Goal: Transaction & Acquisition: Purchase product/service

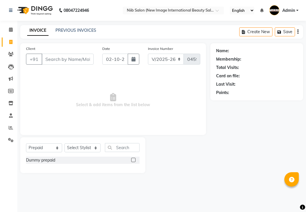
select select "5739"
select select "P"
click at [60, 60] on input "Client" at bounding box center [68, 59] width 52 height 11
type input "9855585451"
click at [88, 57] on span "Add Client" at bounding box center [78, 59] width 23 height 6
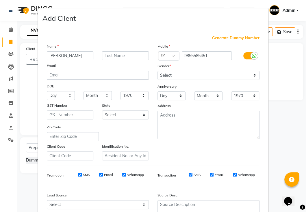
type input "[PERSON_NAME]"
click at [111, 55] on input "text" at bounding box center [125, 55] width 47 height 9
type input "."
drag, startPoint x: 171, startPoint y: 73, endPoint x: 168, endPoint y: 79, distance: 6.1
click at [171, 73] on select "Select [DEMOGRAPHIC_DATA] [DEMOGRAPHIC_DATA] Other Prefer Not To Say" at bounding box center [208, 75] width 102 height 9
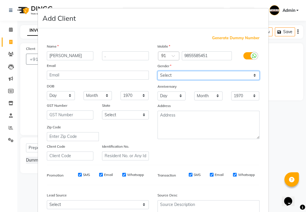
select select "[DEMOGRAPHIC_DATA]"
click at [157, 71] on select "Select [DEMOGRAPHIC_DATA] [DEMOGRAPHIC_DATA] Other Prefer Not To Say" at bounding box center [208, 75] width 102 height 9
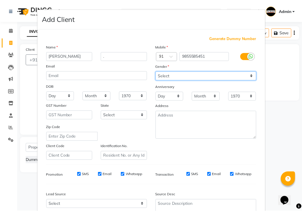
scroll to position [55, 0]
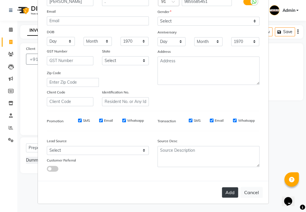
click at [226, 192] on button "Add" at bounding box center [230, 192] width 16 height 10
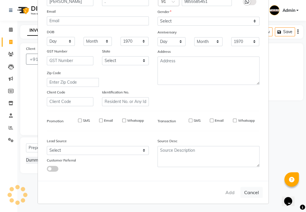
select select
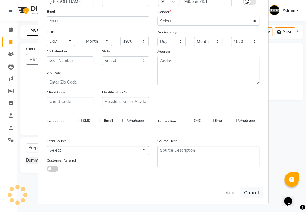
select select
checkbox input "false"
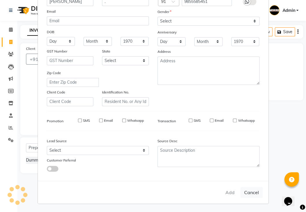
checkbox input "false"
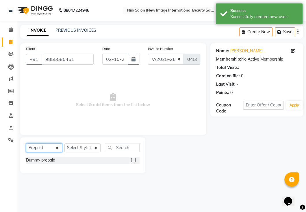
click at [47, 149] on select "Select Service Product Membership Package Voucher Prepaid Gift Card" at bounding box center [44, 148] width 36 height 9
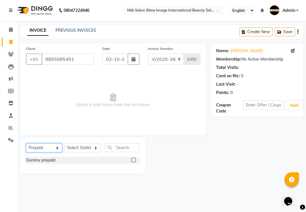
select select "service"
click at [26, 144] on select "Select Service Product Membership Package Voucher Prepaid Gift Card" at bounding box center [44, 148] width 36 height 9
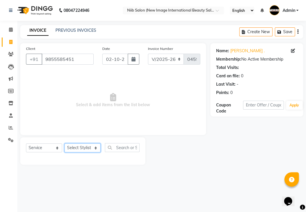
click at [84, 149] on select "Select Stylist [PERSON_NAME] HSP [PERSON_NAME] Jyoti academy [PERSON_NAME] panc…" at bounding box center [82, 148] width 36 height 9
select select "64322"
click at [64, 144] on select "Select Stylist [PERSON_NAME] HSP [PERSON_NAME] Jyoti academy [PERSON_NAME] panc…" at bounding box center [82, 148] width 36 height 9
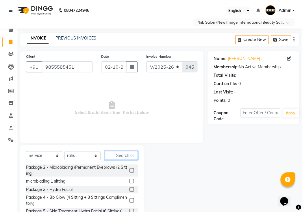
click at [122, 151] on input "text" at bounding box center [121, 155] width 33 height 9
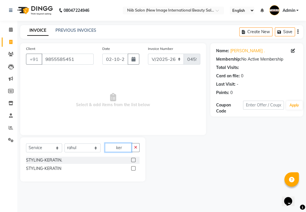
type input "ker"
click at [132, 168] on label at bounding box center [133, 168] width 4 height 4
click at [132, 168] on input "checkbox" at bounding box center [133, 169] width 4 height 4
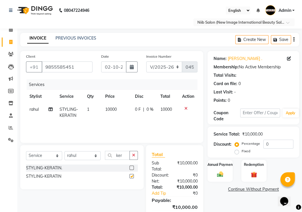
checkbox input "false"
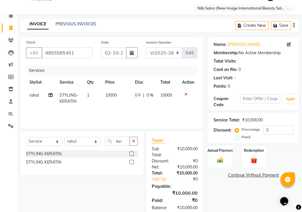
scroll to position [26, 0]
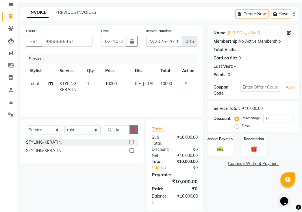
click at [135, 128] on icon "button" at bounding box center [133, 130] width 3 height 4
type input "root"
click at [130, 140] on label at bounding box center [131, 142] width 4 height 4
click at [130, 141] on input "checkbox" at bounding box center [131, 143] width 4 height 4
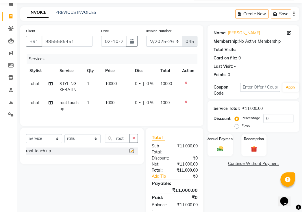
checkbox input "false"
click at [132, 136] on icon "button" at bounding box center [133, 138] width 3 height 4
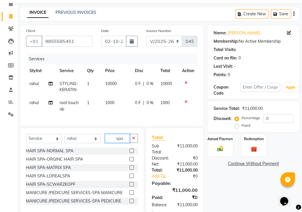
type input "spa"
click at [129, 182] on label at bounding box center [131, 184] width 4 height 4
click at [129, 183] on input "checkbox" at bounding box center [131, 185] width 4 height 4
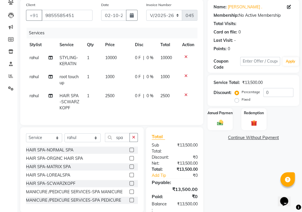
scroll to position [52, 0]
click at [129, 181] on label at bounding box center [131, 183] width 4 height 4
click at [129, 182] on input "checkbox" at bounding box center [131, 184] width 4 height 4
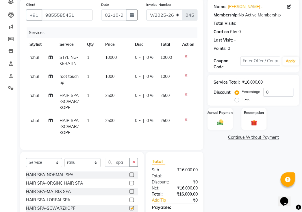
checkbox input "false"
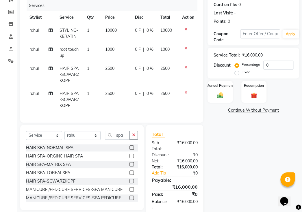
scroll to position [88, 0]
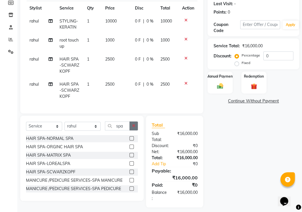
click at [133, 124] on icon "button" at bounding box center [133, 126] width 3 height 4
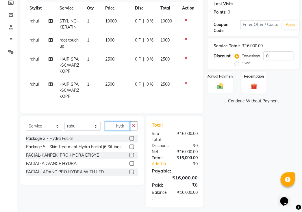
type input "hydr"
click at [90, 124] on select "Select Stylist [PERSON_NAME] HSP [PERSON_NAME] Jyoti academy [PERSON_NAME] panc…" at bounding box center [82, 126] width 36 height 9
select select "59948"
click at [64, 122] on select "Select Stylist [PERSON_NAME] HSP [PERSON_NAME] Jyoti academy [PERSON_NAME] panc…" at bounding box center [82, 126] width 36 height 9
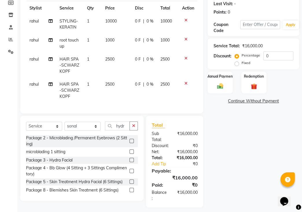
click at [138, 120] on div "Select Service Product Membership Package Voucher Prepaid Gift Card Select Styl…" at bounding box center [81, 158] width 123 height 85
click at [133, 124] on icon "button" at bounding box center [133, 126] width 3 height 4
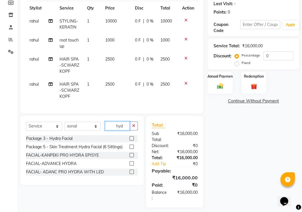
type input "hyd"
click at [131, 153] on label at bounding box center [131, 155] width 4 height 4
click at [131, 154] on input "checkbox" at bounding box center [131, 156] width 4 height 4
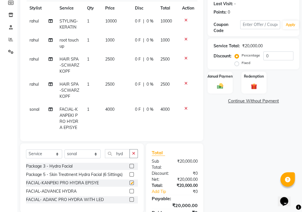
checkbox input "false"
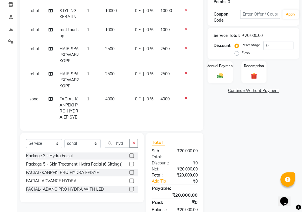
scroll to position [112, 0]
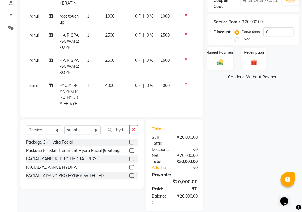
click at [220, 58] on img at bounding box center [220, 62] width 10 height 8
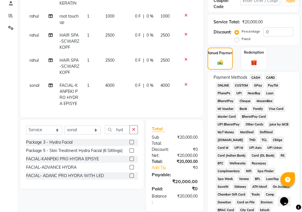
click at [241, 36] on label "Fixed" at bounding box center [245, 38] width 9 height 5
click at [239, 37] on input "Fixed" at bounding box center [238, 39] width 4 height 4
radio input "true"
click at [279, 27] on input "0" at bounding box center [278, 31] width 30 height 9
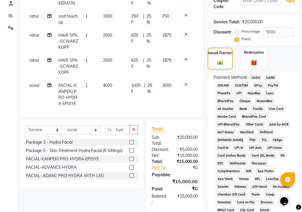
click at [260, 82] on span "GPay" at bounding box center [258, 85] width 12 height 7
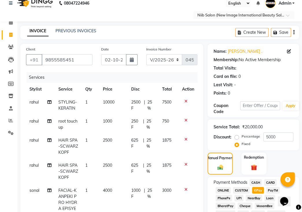
click at [184, 99] on icon at bounding box center [185, 101] width 3 height 4
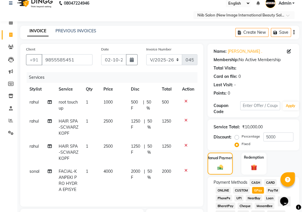
click at [185, 118] on icon at bounding box center [185, 120] width 3 height 4
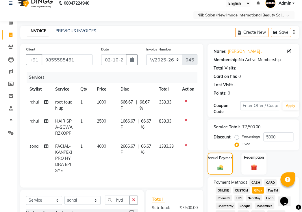
click at [185, 118] on icon at bounding box center [185, 120] width 3 height 4
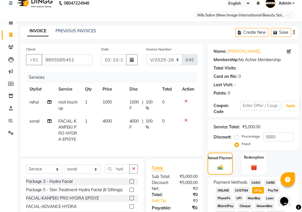
click at [184, 99] on icon at bounding box center [185, 101] width 3 height 4
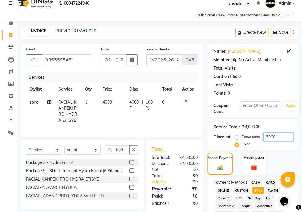
click at [288, 133] on input "5000" at bounding box center [278, 137] width 30 height 9
type input "5"
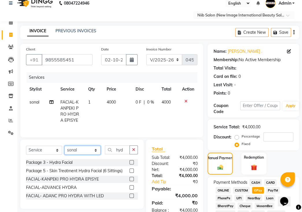
click at [94, 149] on select "Select Stylist [PERSON_NAME] HSP [PERSON_NAME] Jyoti academy [PERSON_NAME] panc…" at bounding box center [82, 150] width 36 height 9
select select "91944"
click at [64, 146] on select "Select Stylist [PERSON_NAME] HSP [PERSON_NAME] Jyoti academy [PERSON_NAME] panc…" at bounding box center [82, 150] width 36 height 9
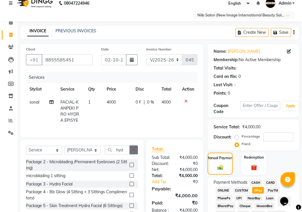
click at [135, 148] on button "button" at bounding box center [133, 150] width 8 height 9
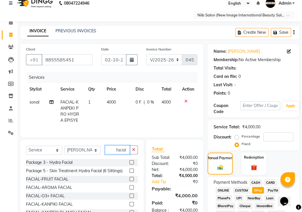
type input "facial"
click at [129, 205] on label at bounding box center [131, 204] width 4 height 4
click at [129, 205] on input "checkbox" at bounding box center [131, 205] width 4 height 4
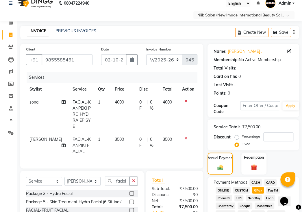
checkbox input "false"
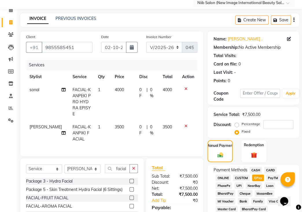
scroll to position [34, 0]
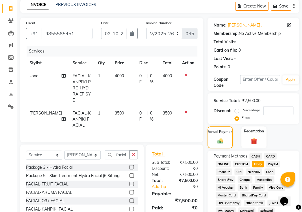
click at [294, 105] on div "Service Total: ₹7,500.00 Discount: Percentage Fixed" at bounding box center [253, 108] width 92 height 31
click at [294, 104] on div "Service Total: ₹7,500.00 Discount: Percentage Fixed" at bounding box center [253, 108] width 92 height 31
click at [290, 106] on input "number" at bounding box center [278, 110] width 30 height 9
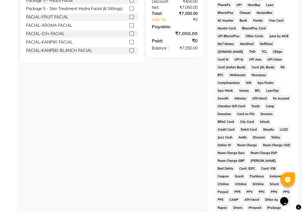
scroll to position [314, 0]
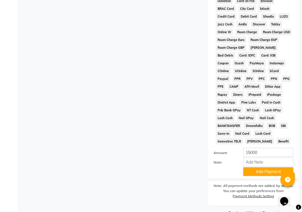
type input "450"
click at [261, 148] on input "15000" at bounding box center [268, 152] width 50 height 9
type input "1"
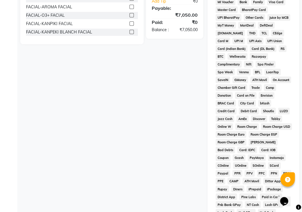
scroll to position [157, 0]
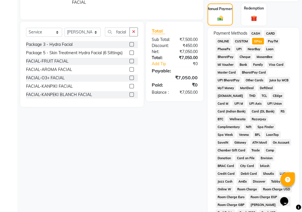
click at [178, 123] on div "Client [PHONE_NUMBER] Date [DATE] Invoice Number V/2025 V/[PHONE_NUMBER] Servic…" at bounding box center [111, 135] width 191 height 480
click at [270, 38] on span "PayTM" at bounding box center [273, 41] width 14 height 7
type input "7050"
click at [258, 38] on span "GPay" at bounding box center [258, 41] width 12 height 7
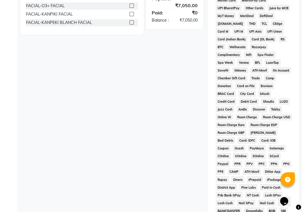
scroll to position [314, 0]
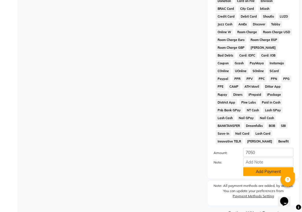
click at [257, 167] on button "Add Payment" at bounding box center [268, 171] width 50 height 9
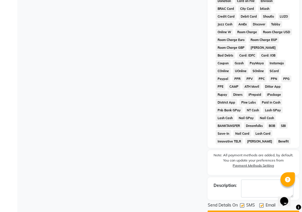
click at [241, 203] on label at bounding box center [242, 205] width 4 height 4
click at [241, 204] on input "checkbox" at bounding box center [242, 206] width 4 height 4
checkbox input "false"
click at [261, 203] on label at bounding box center [261, 205] width 4 height 4
click at [261, 204] on input "checkbox" at bounding box center [261, 206] width 4 height 4
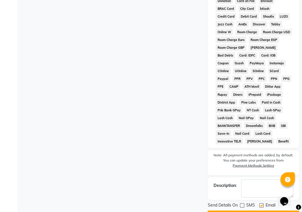
checkbox input "false"
click at [259, 211] on button "Checkout" at bounding box center [253, 215] width 92 height 9
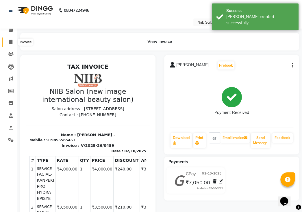
click at [9, 41] on icon at bounding box center [10, 42] width 3 height 4
select select "service"
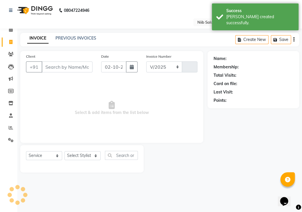
select select "5739"
type input "0460"
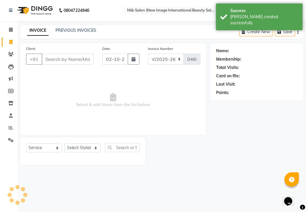
select select "P"
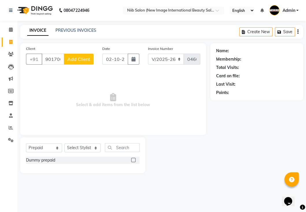
type input "9017069005"
click at [83, 62] on span "Add Client" at bounding box center [78, 59] width 23 height 6
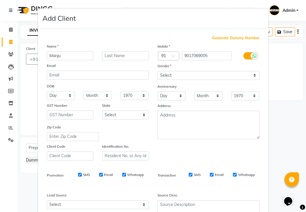
type input "Manju"
click at [109, 56] on input "text" at bounding box center [125, 55] width 47 height 9
type input "."
drag, startPoint x: 173, startPoint y: 76, endPoint x: 170, endPoint y: 79, distance: 3.7
click at [172, 77] on select "Select [DEMOGRAPHIC_DATA] [DEMOGRAPHIC_DATA] Other Prefer Not To Say" at bounding box center [208, 75] width 102 height 9
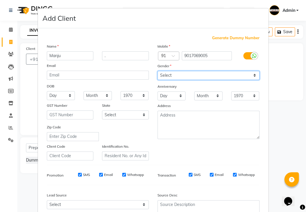
select select "[DEMOGRAPHIC_DATA]"
click at [157, 71] on select "Select [DEMOGRAPHIC_DATA] [DEMOGRAPHIC_DATA] Other Prefer Not To Say" at bounding box center [208, 75] width 102 height 9
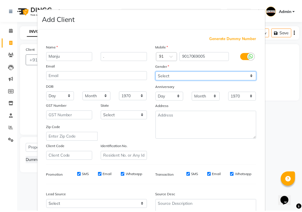
scroll to position [55, 0]
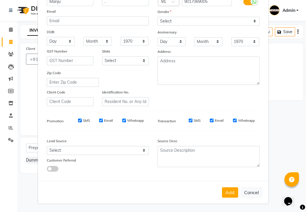
drag, startPoint x: 224, startPoint y: 191, endPoint x: 216, endPoint y: 192, distance: 8.5
click at [224, 191] on button "Add" at bounding box center [230, 192] width 16 height 10
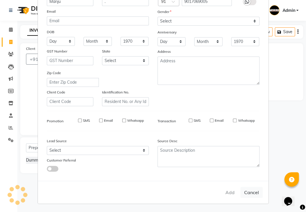
select select
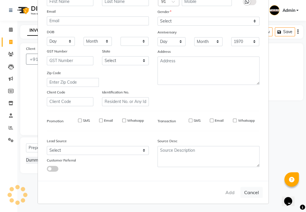
select select
checkbox input "false"
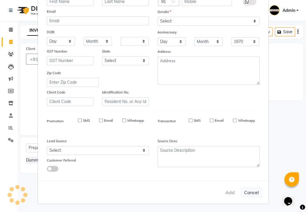
checkbox input "false"
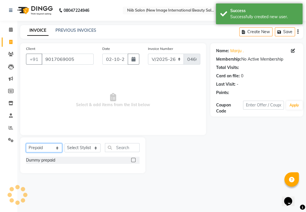
drag, startPoint x: 41, startPoint y: 146, endPoint x: 40, endPoint y: 150, distance: 4.1
click at [41, 147] on select "Select Service Product Membership Package Voucher Prepaid Gift Card" at bounding box center [44, 148] width 36 height 9
select select "service"
click at [26, 144] on select "Select Service Product Membership Package Voucher Prepaid Gift Card" at bounding box center [44, 148] width 36 height 9
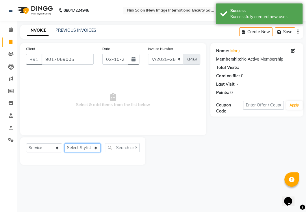
click at [75, 149] on select "Select Stylist [PERSON_NAME] HSP [PERSON_NAME] Jyoti academy [PERSON_NAME] panc…" at bounding box center [82, 148] width 36 height 9
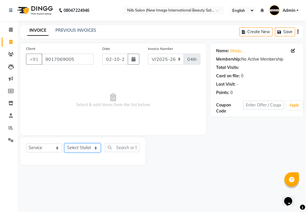
select select "64322"
click at [64, 144] on select "Select Stylist [PERSON_NAME] HSP [PERSON_NAME] Jyoti academy [PERSON_NAME] panc…" at bounding box center [82, 148] width 36 height 9
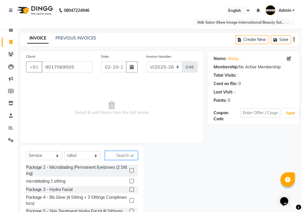
click at [125, 151] on input "text" at bounding box center [121, 155] width 33 height 9
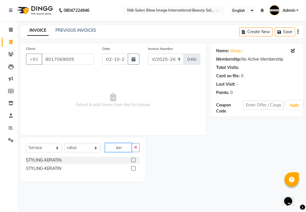
type input "ker"
click at [135, 169] on label at bounding box center [133, 168] width 4 height 4
click at [135, 169] on input "checkbox" at bounding box center [133, 169] width 4 height 4
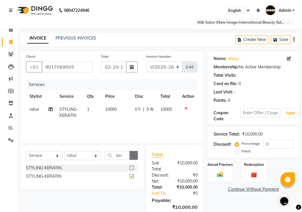
checkbox input "false"
click at [136, 151] on button "button" at bounding box center [133, 155] width 8 height 9
type input "root"
click at [129, 166] on label at bounding box center [131, 168] width 4 height 4
click at [129, 166] on input "checkbox" at bounding box center [131, 168] width 4 height 4
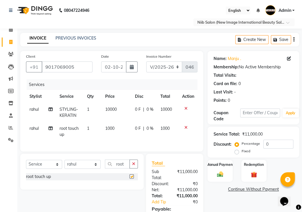
checkbox input "false"
click at [86, 160] on select "Select Stylist [PERSON_NAME] HSP [PERSON_NAME] Jyoti academy [PERSON_NAME] panc…" at bounding box center [82, 164] width 36 height 9
select select "59948"
click at [64, 160] on select "Select Stylist [PERSON_NAME] HSP [PERSON_NAME] Jyoti academy [PERSON_NAME] panc…" at bounding box center [82, 164] width 36 height 9
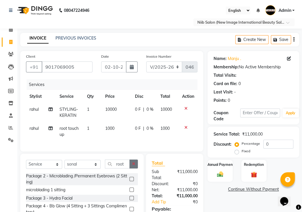
click at [134, 162] on icon "button" at bounding box center [133, 164] width 3 height 4
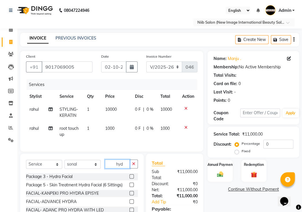
type input "hyd"
click at [131, 200] on label at bounding box center [131, 202] width 4 height 4
click at [131, 200] on input "checkbox" at bounding box center [131, 202] width 4 height 4
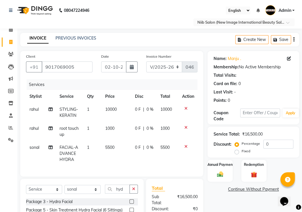
checkbox input "false"
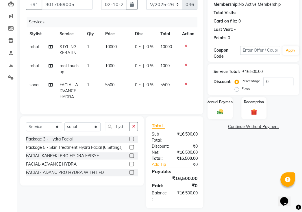
scroll to position [63, 0]
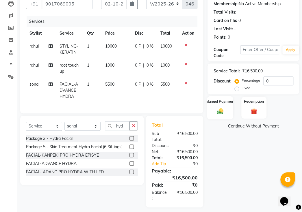
click at [221, 107] on img at bounding box center [220, 111] width 10 height 8
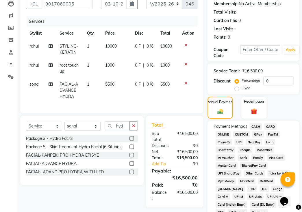
click at [241, 85] on label "Fixed" at bounding box center [245, 87] width 9 height 5
click at [237, 86] on input "Fixed" at bounding box center [238, 88] width 4 height 4
radio input "true"
click at [273, 77] on input "0" at bounding box center [278, 81] width 30 height 9
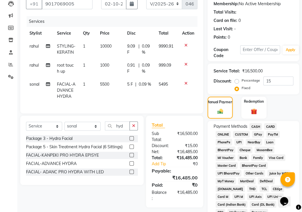
drag, startPoint x: 30, startPoint y: 190, endPoint x: 38, endPoint y: 197, distance: 10.5
click at [30, 193] on div "Select Service Product Membership Package Voucher Prepaid Gift Card Select Styl…" at bounding box center [80, 162] width 128 height 92
click at [277, 77] on input "15" at bounding box center [278, 81] width 30 height 9
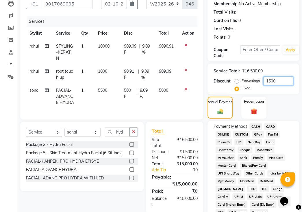
type input "1500"
click at [256, 131] on span "GPay" at bounding box center [258, 134] width 12 height 7
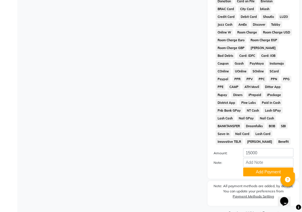
scroll to position [314, 0]
click at [270, 167] on button "Add Payment" at bounding box center [268, 171] width 50 height 9
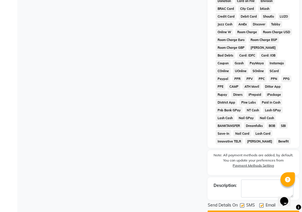
click at [242, 203] on label at bounding box center [242, 205] width 4 height 4
click at [242, 204] on input "checkbox" at bounding box center [242, 206] width 4 height 4
checkbox input "false"
click at [261, 203] on label at bounding box center [261, 205] width 4 height 4
click at [261, 204] on input "checkbox" at bounding box center [261, 206] width 4 height 4
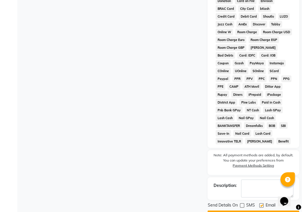
checkbox input "false"
click at [252, 211] on button "Checkout" at bounding box center [253, 215] width 92 height 9
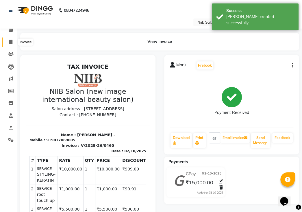
click at [10, 42] on icon at bounding box center [10, 42] width 3 height 4
select select "service"
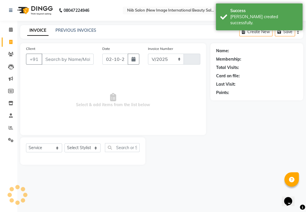
select select "5739"
type input "0461"
select select "P"
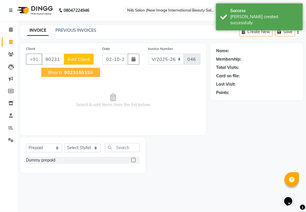
type input "9023159159"
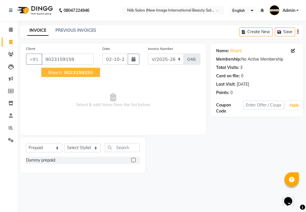
click at [59, 72] on span "bharti" at bounding box center [55, 73] width 14 height 6
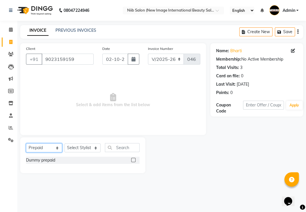
drag, startPoint x: 51, startPoint y: 145, endPoint x: 47, endPoint y: 150, distance: 6.8
click at [50, 145] on select "Select Service Product Membership Package Voucher Prepaid Gift Card" at bounding box center [44, 148] width 36 height 9
select select "service"
click at [26, 144] on select "Select Service Product Membership Package Voucher Prepaid Gift Card" at bounding box center [44, 148] width 36 height 9
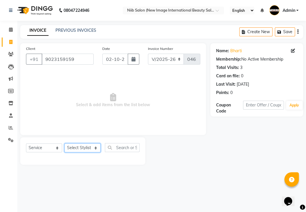
click at [83, 148] on select "Select Stylist [PERSON_NAME] HSP [PERSON_NAME] Jyoti academy [PERSON_NAME] panc…" at bounding box center [82, 148] width 36 height 9
select select "58560"
click at [64, 144] on select "Select Stylist [PERSON_NAME] HSP [PERSON_NAME] Jyoti academy [PERSON_NAME] panc…" at bounding box center [82, 148] width 36 height 9
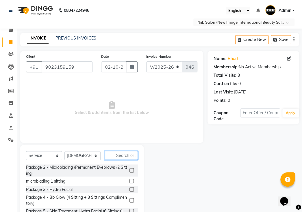
click at [126, 151] on input "text" at bounding box center [121, 155] width 33 height 9
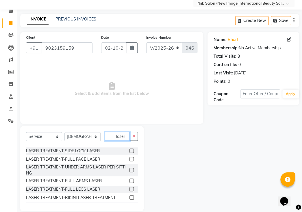
scroll to position [54, 0]
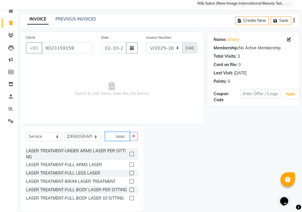
type input "laser"
click at [129, 179] on label at bounding box center [131, 181] width 4 height 4
click at [129, 180] on input "checkbox" at bounding box center [131, 182] width 4 height 4
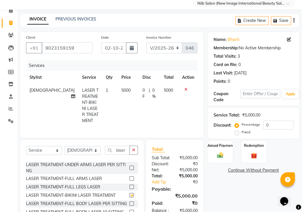
checkbox input "false"
click at [129, 166] on label at bounding box center [131, 168] width 4 height 4
click at [129, 166] on input "checkbox" at bounding box center [131, 168] width 4 height 4
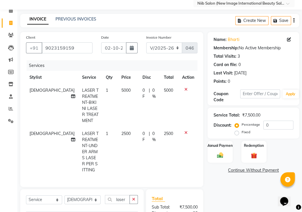
checkbox input "false"
click at [125, 96] on td "5000" at bounding box center [128, 105] width 21 height 43
select select "58560"
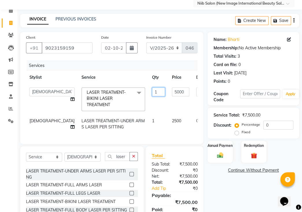
click at [152, 88] on input "1" at bounding box center [158, 92] width 13 height 9
type input "4"
click at [243, 195] on div "Name: Bharti Membership: No Active Membership Total Visits: 3 Card on file: 0 L…" at bounding box center [255, 132] width 96 height 200
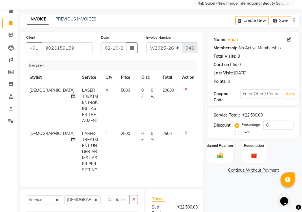
click at [221, 152] on img at bounding box center [220, 156] width 10 height 8
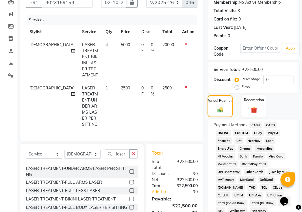
scroll to position [71, 0]
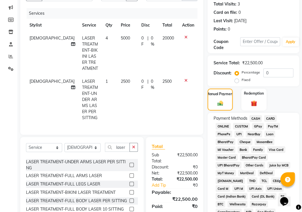
click at [268, 115] on span "CARD" at bounding box center [270, 118] width 12 height 7
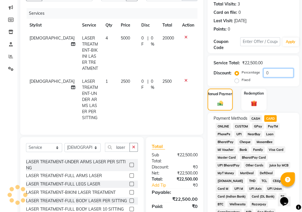
click at [280, 68] on input "0" at bounding box center [278, 72] width 30 height 9
click at [241, 77] on label "Fixed" at bounding box center [245, 79] width 9 height 5
click at [238, 78] on input "Fixed" at bounding box center [238, 80] width 4 height 4
radio input "true"
click at [279, 68] on input "0" at bounding box center [278, 72] width 30 height 9
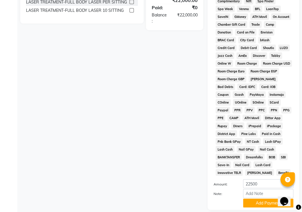
scroll to position [314, 0]
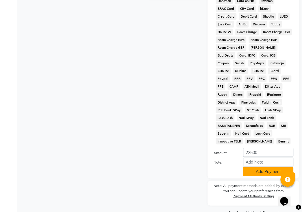
type input "500"
click at [263, 167] on button "Add Payment" at bounding box center [268, 171] width 50 height 9
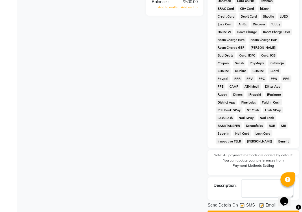
drag, startPoint x: 242, startPoint y: 191, endPoint x: 253, endPoint y: 191, distance: 11.3
click at [245, 202] on div "SMS" at bounding box center [249, 205] width 19 height 7
drag, startPoint x: 261, startPoint y: 191, endPoint x: 248, endPoint y: 192, distance: 13.6
click at [261, 203] on label at bounding box center [261, 205] width 4 height 4
click at [261, 204] on input "checkbox" at bounding box center [261, 206] width 4 height 4
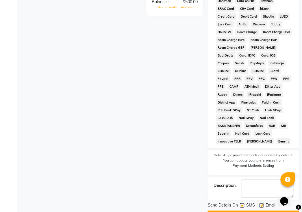
checkbox input "false"
drag, startPoint x: 242, startPoint y: 190, endPoint x: 243, endPoint y: 152, distance: 38.4
click at [241, 203] on label at bounding box center [242, 205] width 4 height 4
click at [241, 204] on input "checkbox" at bounding box center [242, 206] width 4 height 4
checkbox input "false"
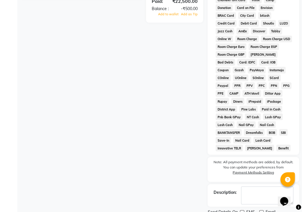
scroll to position [235, 0]
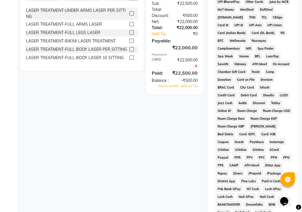
click at [196, 64] on icon at bounding box center [195, 66] width 3 height 4
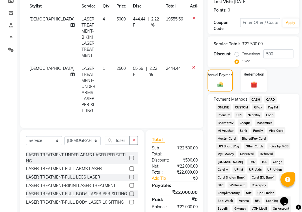
scroll to position [78, 0]
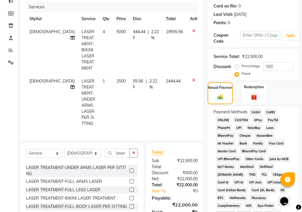
click at [274, 109] on span "CARD" at bounding box center [270, 112] width 12 height 7
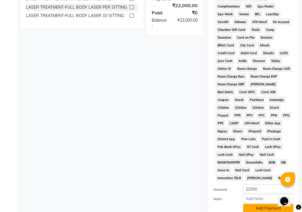
scroll to position [314, 0]
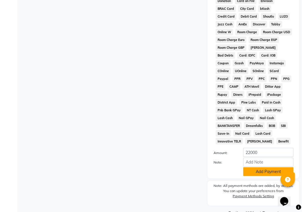
click at [268, 167] on button "Add Payment" at bounding box center [268, 171] width 50 height 9
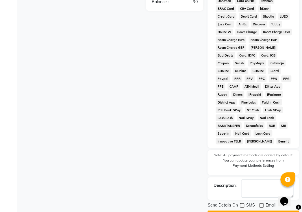
click at [243, 211] on button "Checkout" at bounding box center [253, 215] width 92 height 9
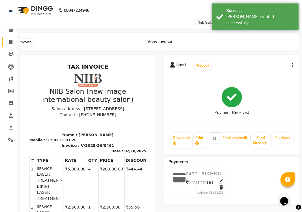
click at [12, 42] on icon at bounding box center [10, 42] width 3 height 4
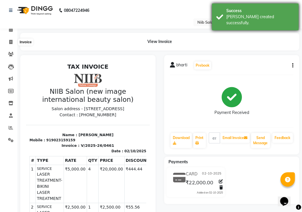
select select "service"
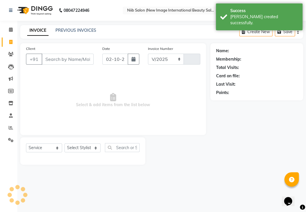
select select "5739"
type input "0462"
